Goal: Task Accomplishment & Management: Manage account settings

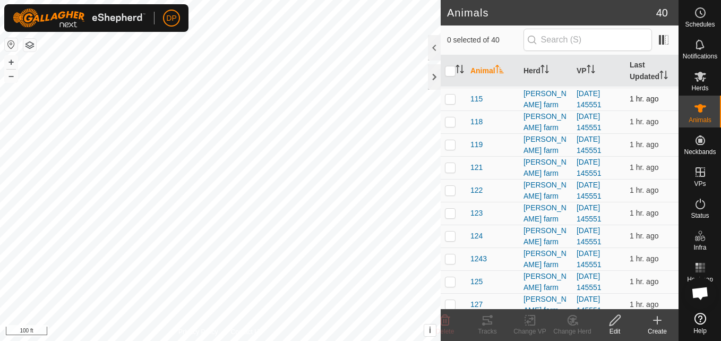
scroll to position [159, 0]
click at [452, 280] on p-checkbox at bounding box center [450, 281] width 11 height 9
checkbox input "true"
click at [487, 325] on icon at bounding box center [488, 320] width 10 height 9
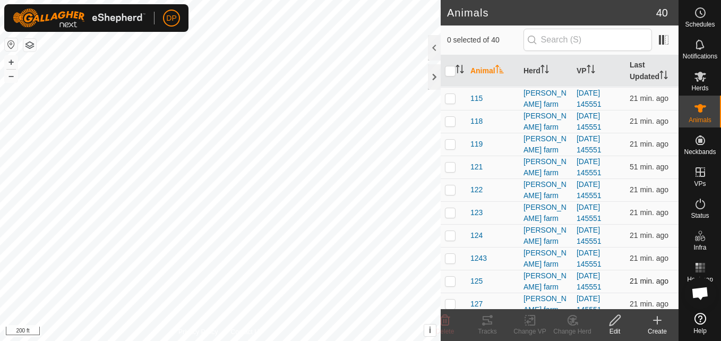
click at [451, 285] on p-checkbox at bounding box center [450, 281] width 11 height 9
checkbox input "true"
click at [485, 324] on icon at bounding box center [488, 320] width 10 height 9
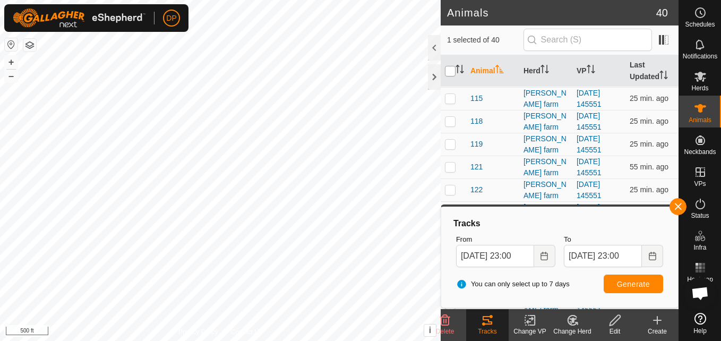
click at [448, 70] on input "checkbox" at bounding box center [450, 71] width 11 height 11
checkbox input "true"
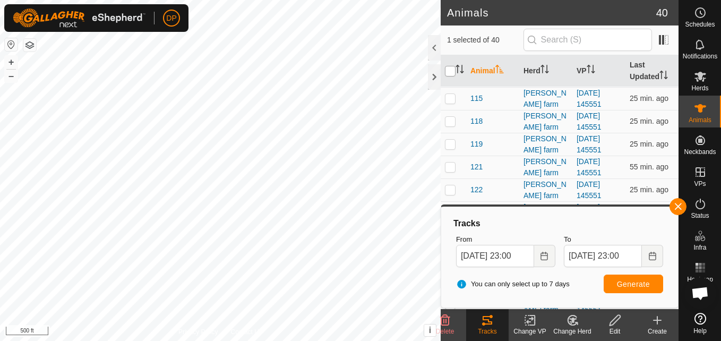
checkbox input "true"
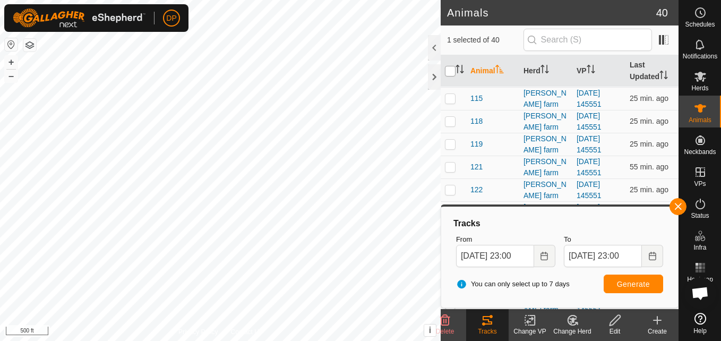
checkbox input "true"
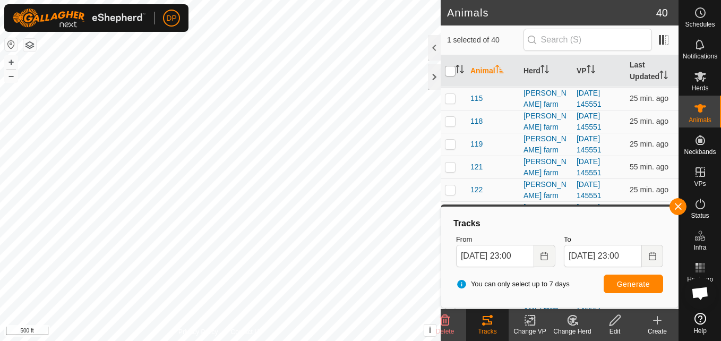
checkbox input "true"
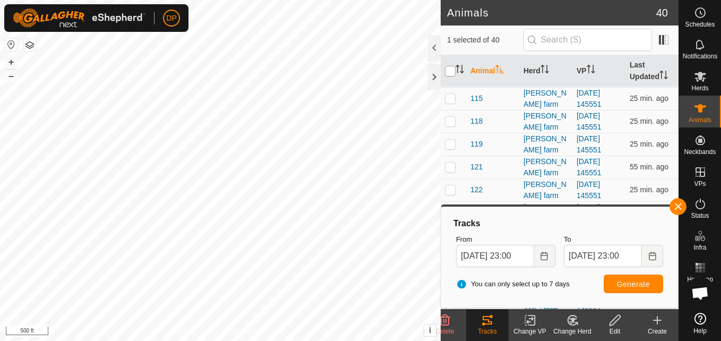
checkbox input "true"
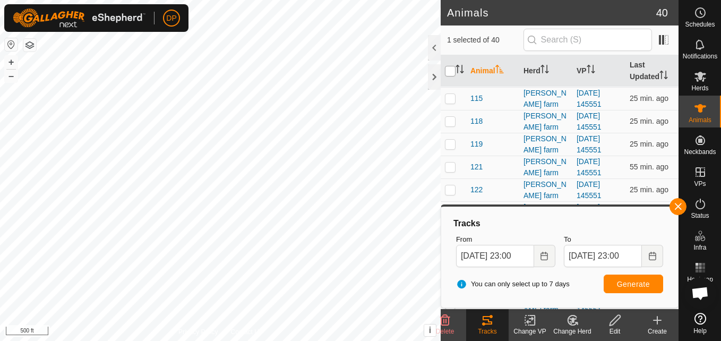
checkbox input "true"
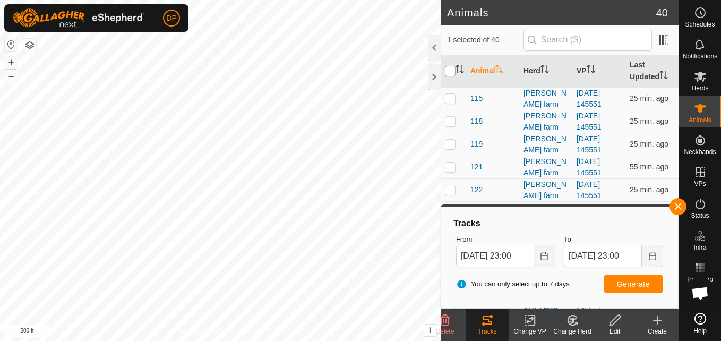
checkbox input "true"
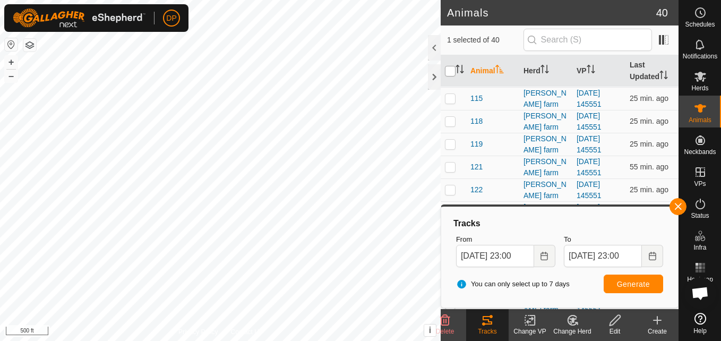
checkbox input "true"
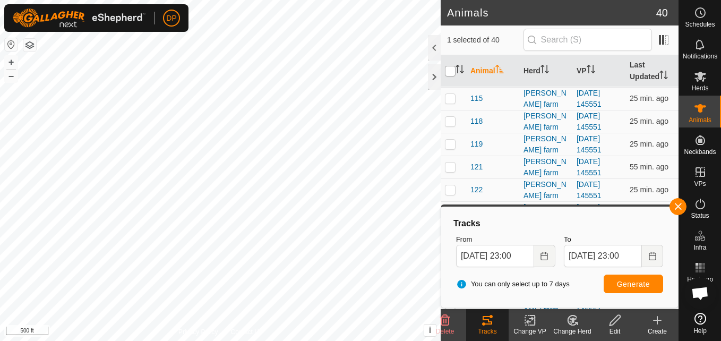
checkbox input "true"
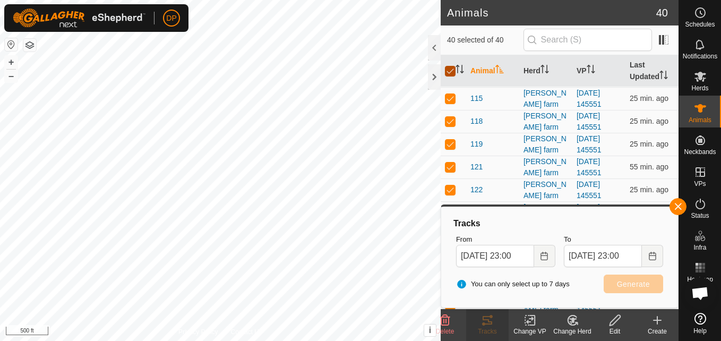
click at [451, 73] on input "checkbox" at bounding box center [450, 71] width 11 height 11
checkbox input "false"
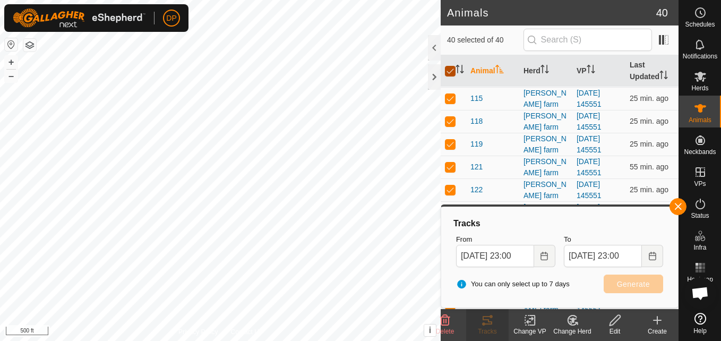
checkbox input "false"
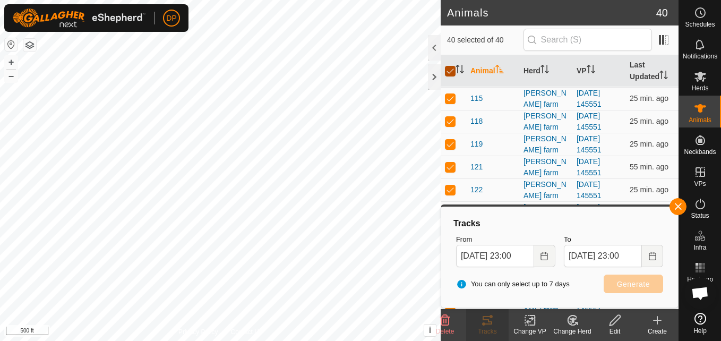
checkbox input "false"
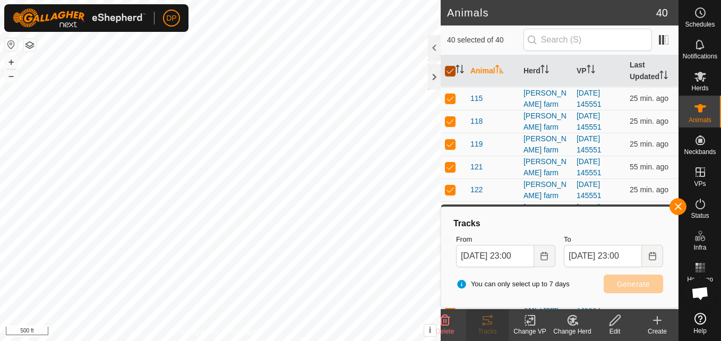
checkbox input "false"
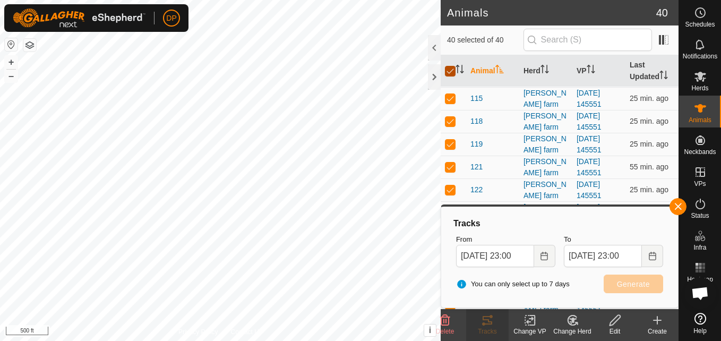
checkbox input "false"
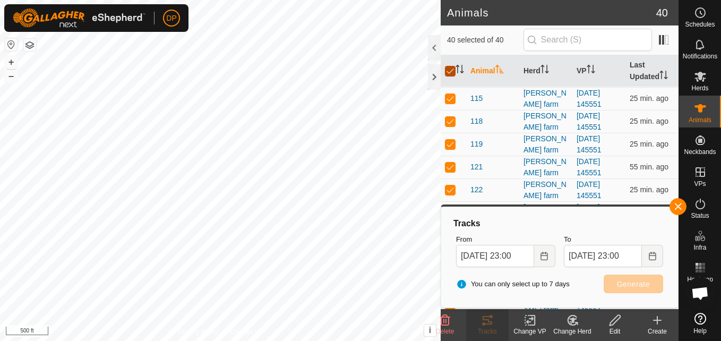
checkbox input "false"
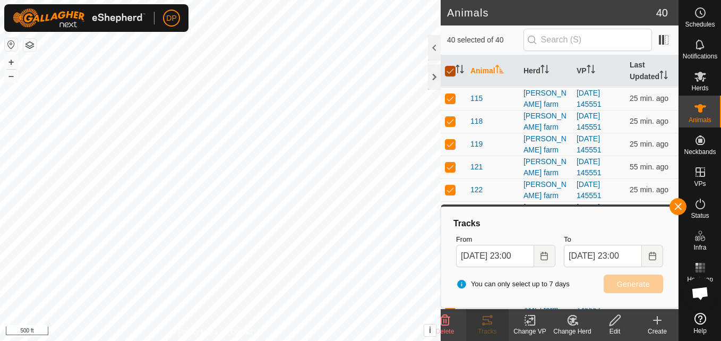
checkbox input "false"
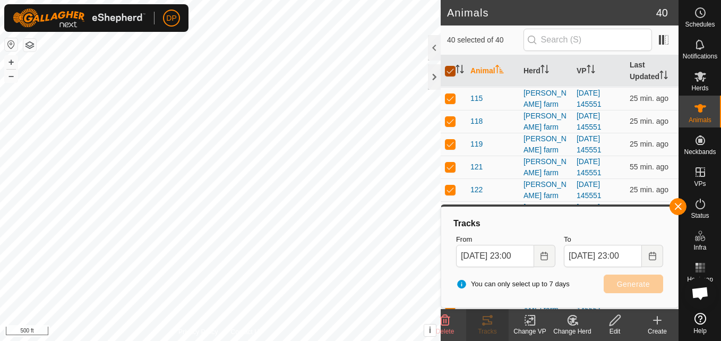
checkbox input "false"
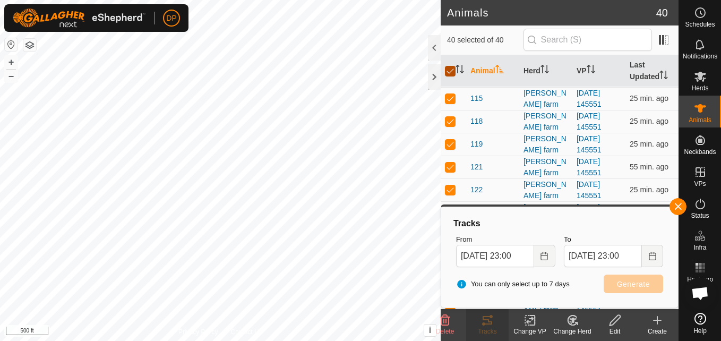
checkbox input "false"
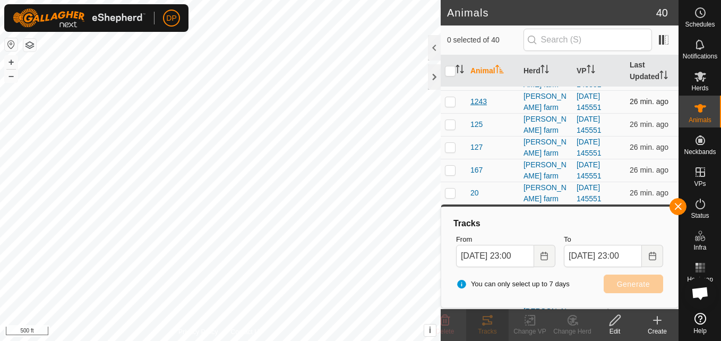
scroll to position [319, 0]
click at [448, 146] on p-checkbox at bounding box center [450, 144] width 11 height 9
checkbox input "true"
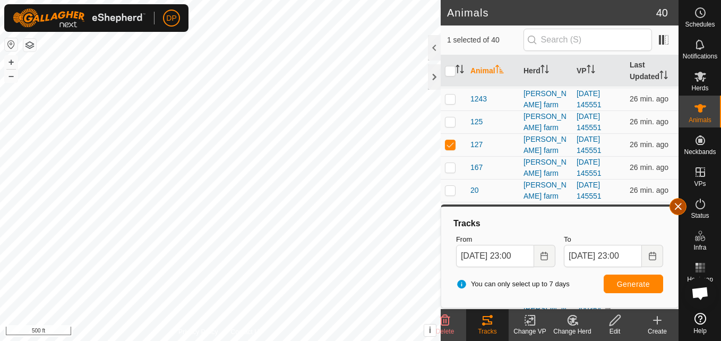
click at [678, 208] on button "button" at bounding box center [678, 206] width 17 height 17
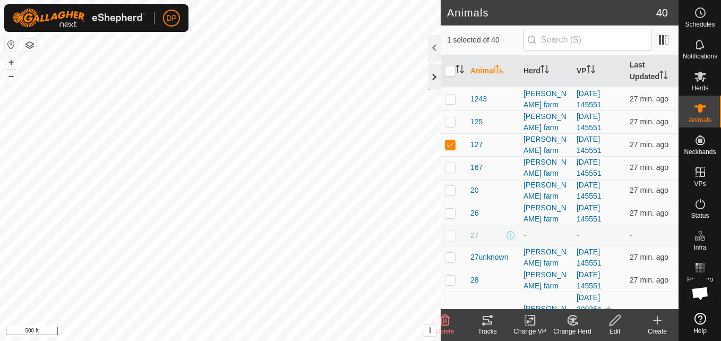
click at [436, 72] on div at bounding box center [434, 77] width 13 height 26
